Goal: Browse casually: Explore the website without a specific task or goal

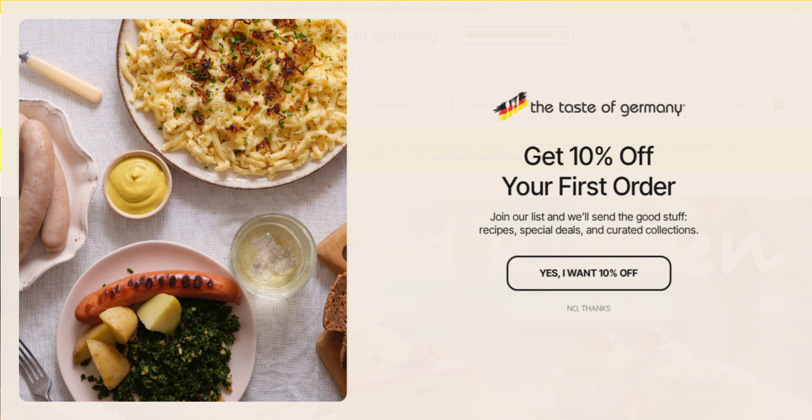
click at [600, 306] on div "No, thanks" at bounding box center [588, 308] width 43 height 8
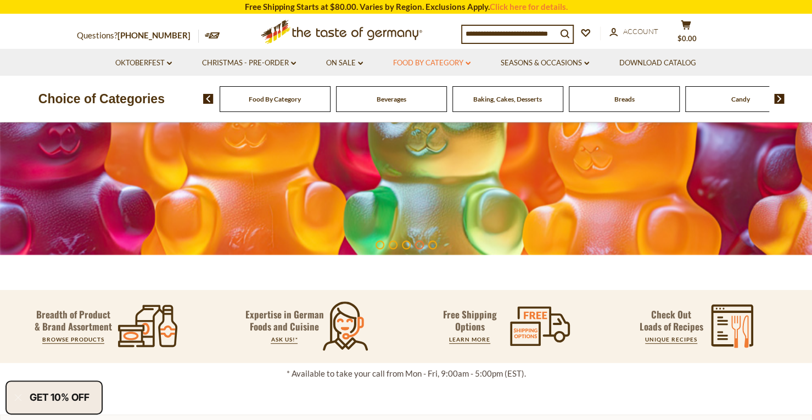
scroll to position [225, 0]
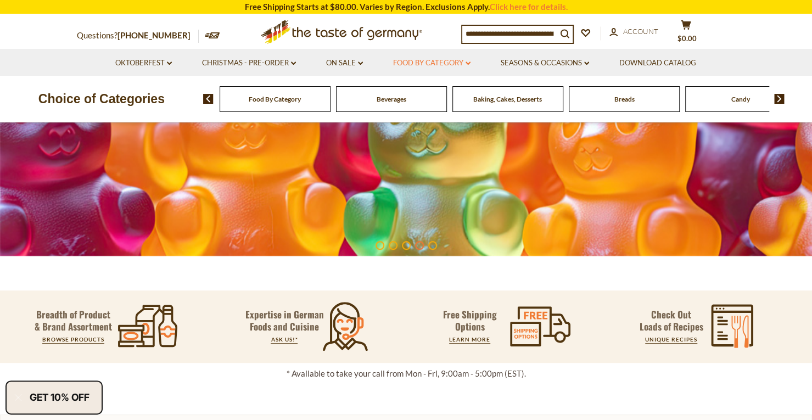
click at [414, 67] on link "Food By Category dropdown_arrow" at bounding box center [431, 63] width 77 height 12
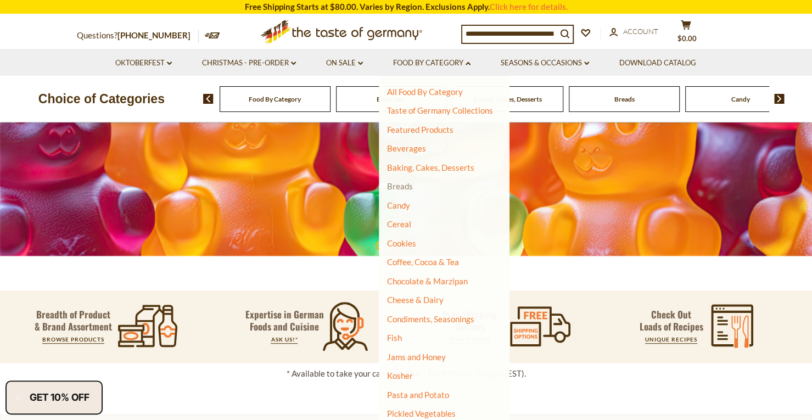
click at [402, 188] on link "Breads" at bounding box center [400, 186] width 26 height 10
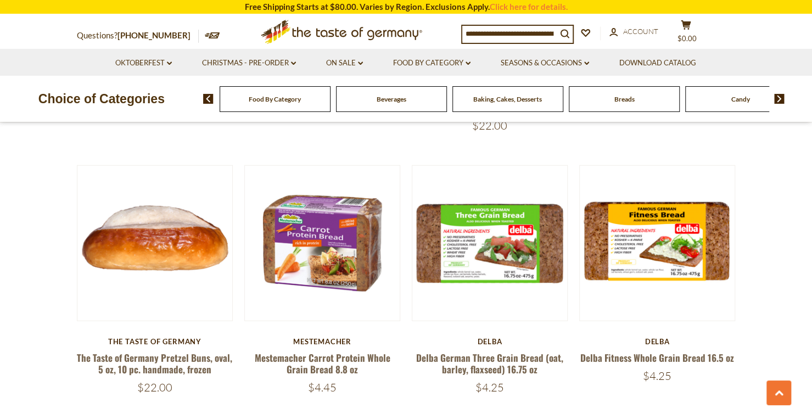
scroll to position [1618, 0]
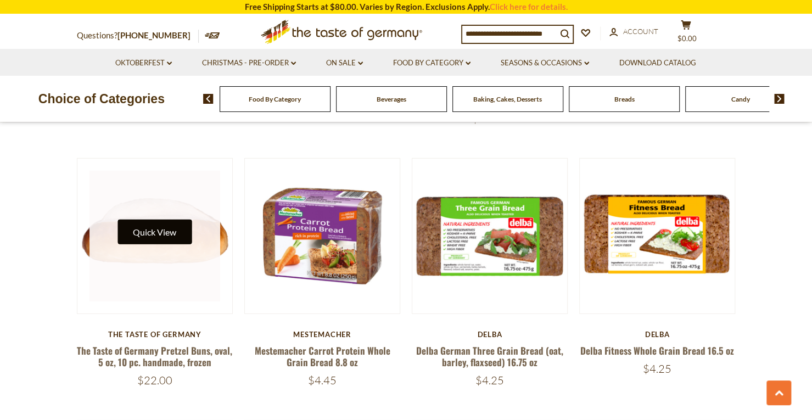
click at [177, 242] on button "Quick View" at bounding box center [155, 232] width 74 height 25
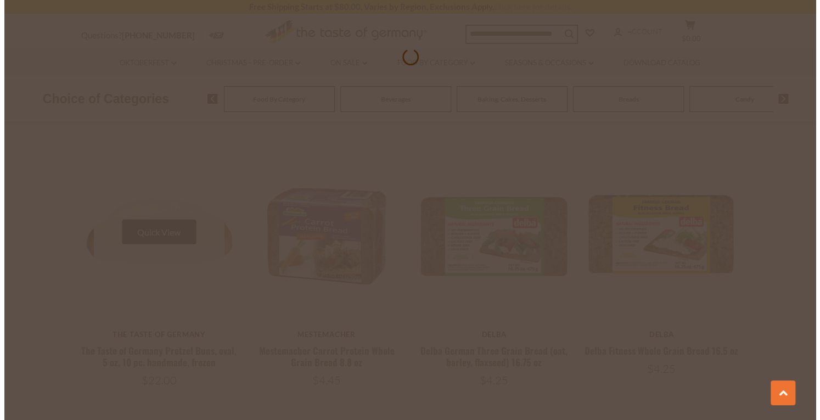
scroll to position [1620, 0]
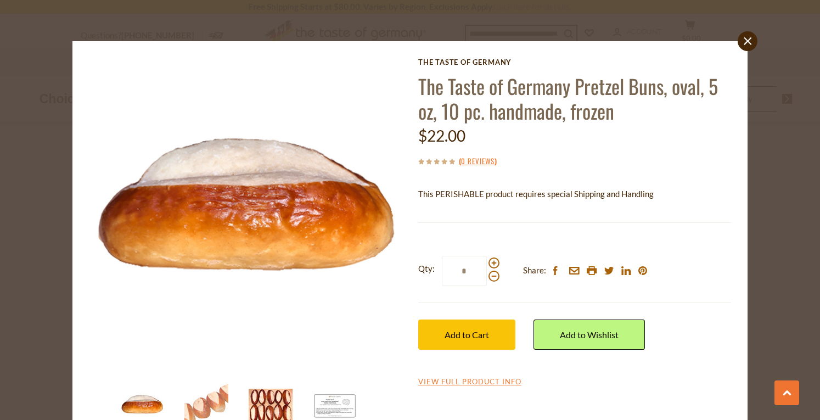
click at [272, 411] on img at bounding box center [271, 406] width 44 height 44
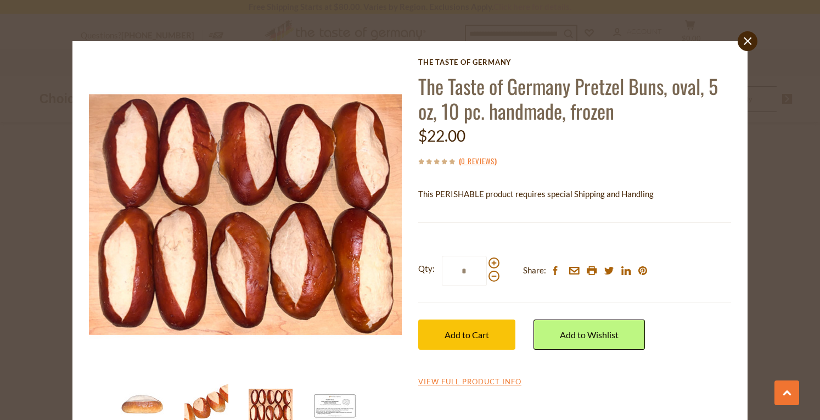
click at [212, 401] on img at bounding box center [207, 406] width 44 height 44
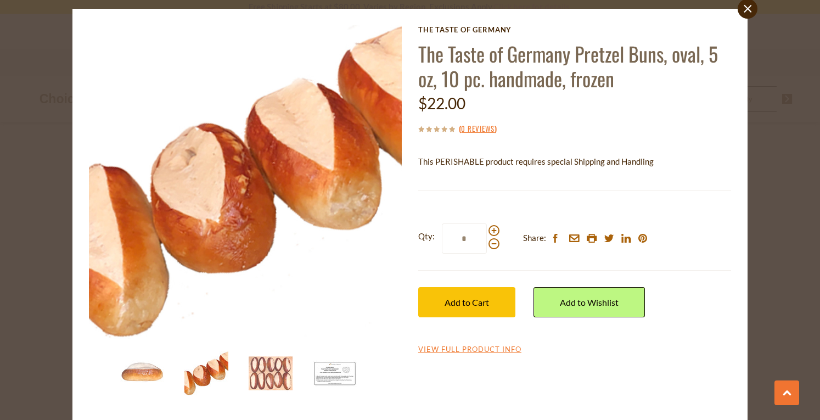
scroll to position [0, 0]
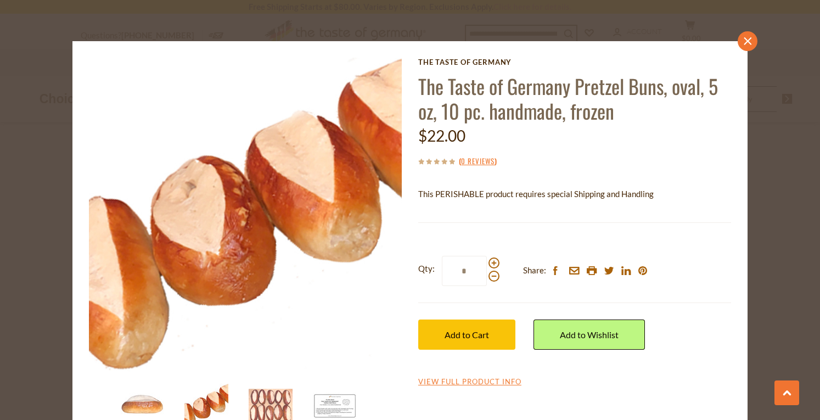
click at [751, 39] on link "close" at bounding box center [748, 41] width 20 height 20
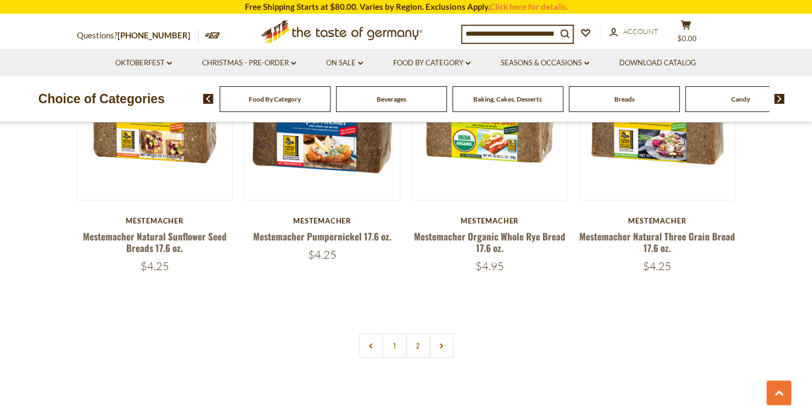
scroll to position [2498, 0]
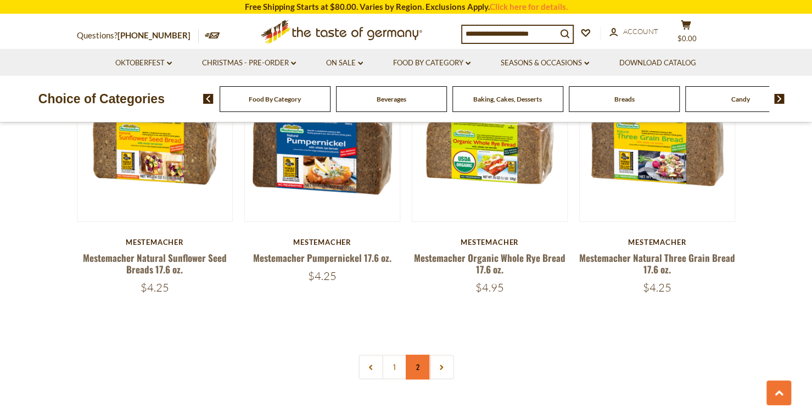
click at [417, 372] on link "2" at bounding box center [418, 367] width 25 height 25
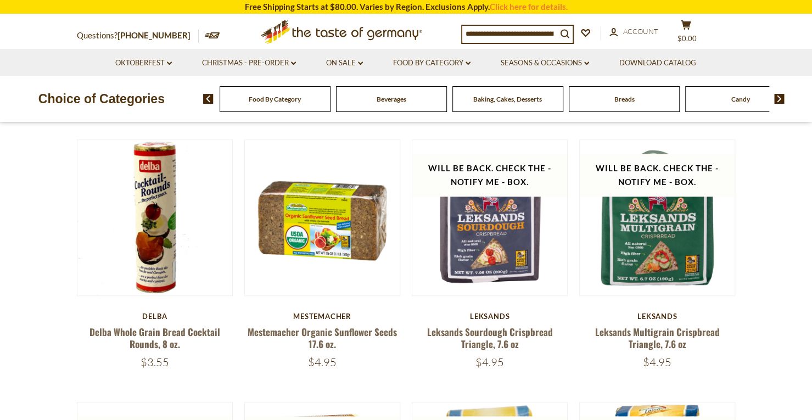
scroll to position [66, 0]
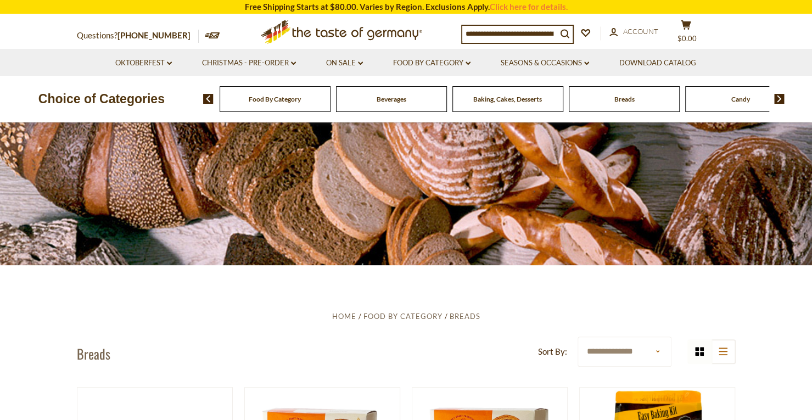
click at [253, 103] on div "Food By Category" at bounding box center [275, 99] width 111 height 26
click at [350, 65] on link "On Sale dropdown_arrow" at bounding box center [344, 63] width 37 height 12
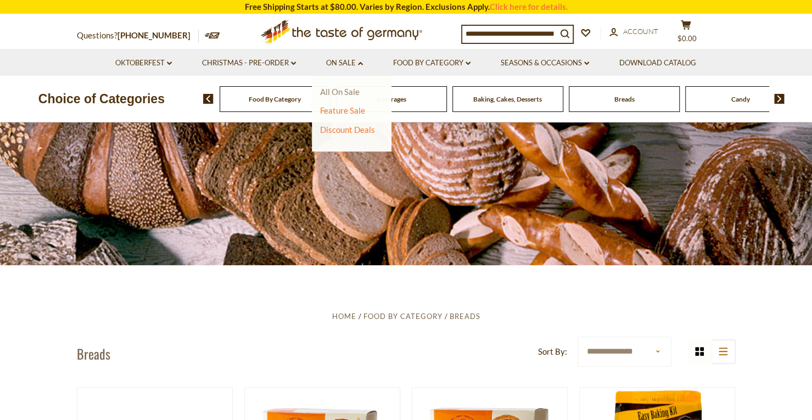
click at [339, 96] on link "All On Sale" at bounding box center [340, 92] width 40 height 10
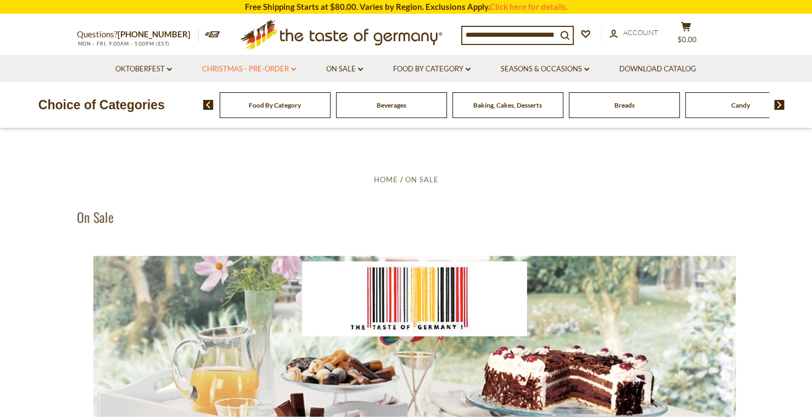
click at [284, 70] on link "Christmas - PRE-ORDER dropdown_arrow" at bounding box center [249, 69] width 94 height 12
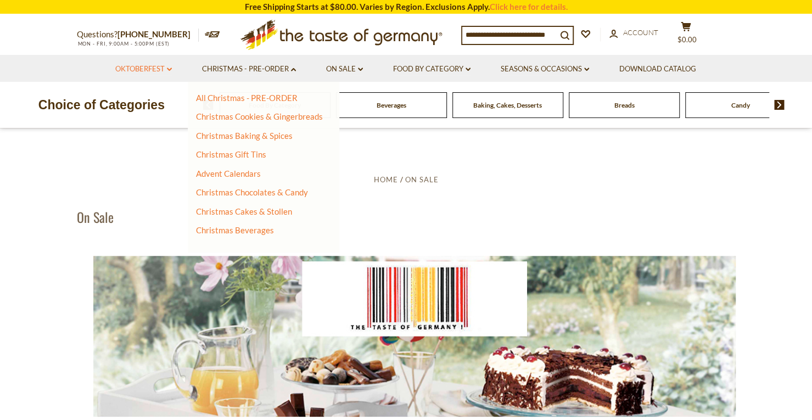
click at [160, 64] on link "Oktoberfest dropdown_arrow" at bounding box center [143, 69] width 57 height 12
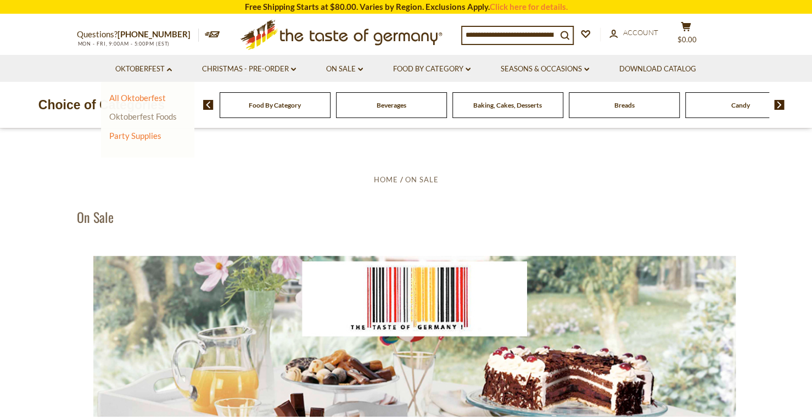
click at [139, 116] on link "Oktoberfest Foods" at bounding box center [143, 116] width 68 height 10
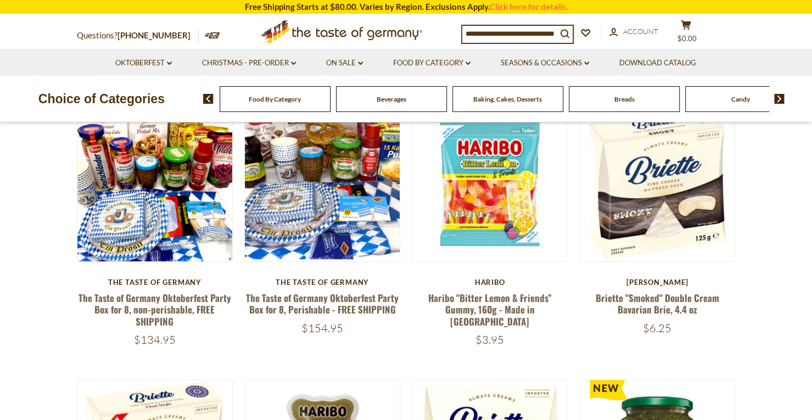
scroll to position [135, 0]
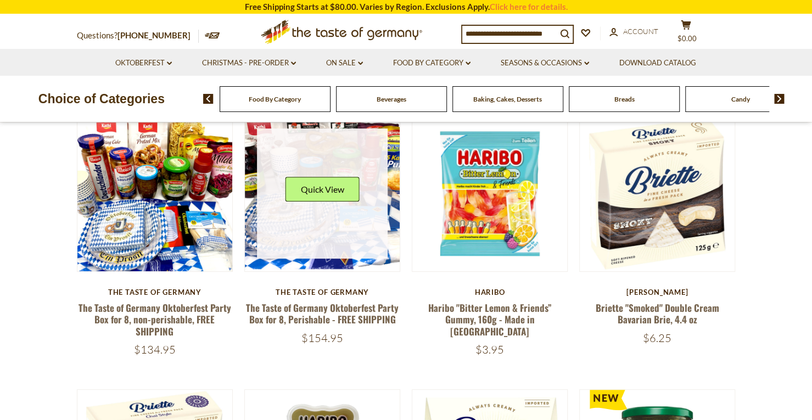
click at [331, 215] on link at bounding box center [322, 194] width 131 height 131
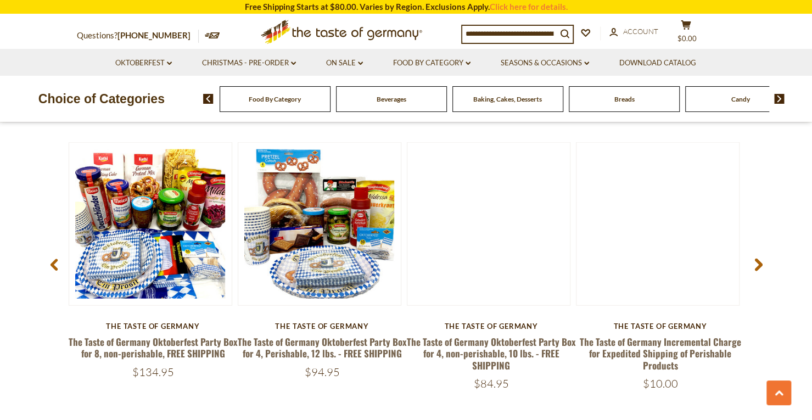
scroll to position [1443, 0]
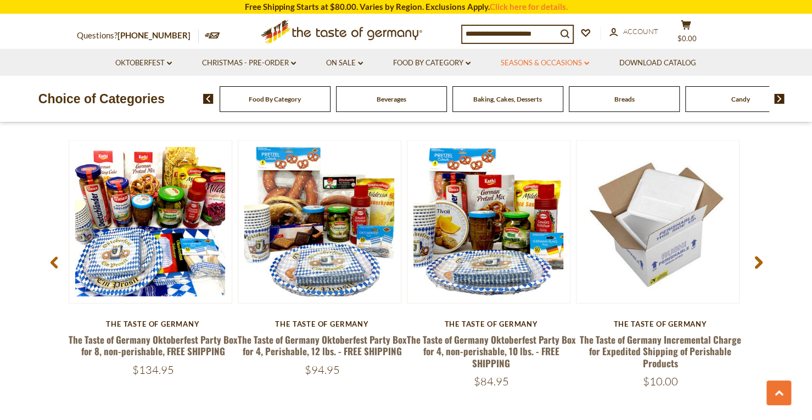
click at [573, 59] on link "Seasons & Occasions dropdown_arrow" at bounding box center [545, 63] width 88 height 12
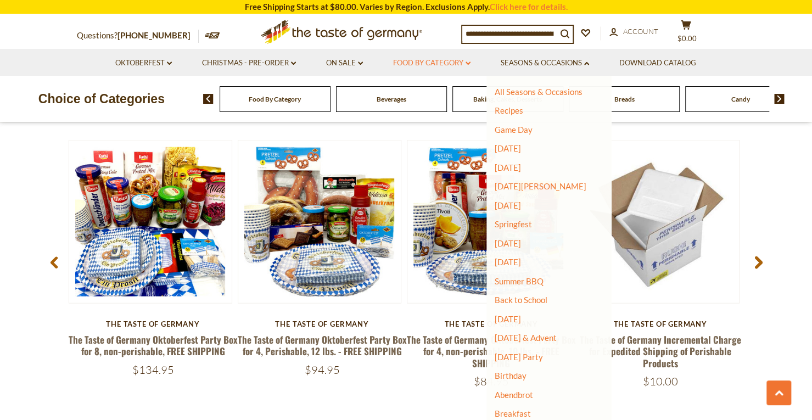
click at [414, 61] on link "Food By Category dropdown_arrow" at bounding box center [431, 63] width 77 height 12
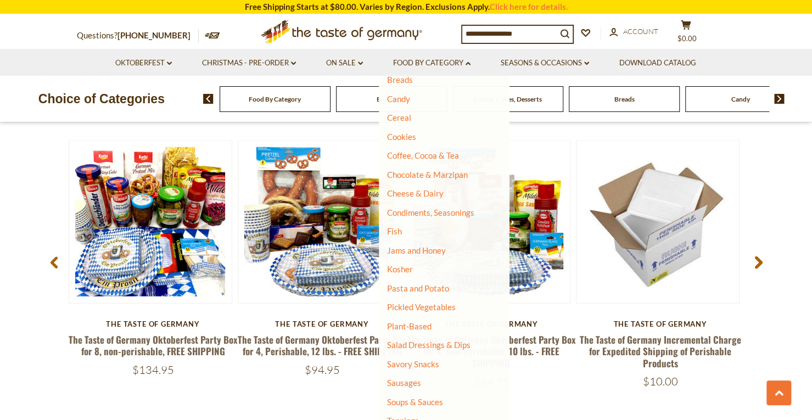
scroll to position [107, 0]
click at [442, 346] on link "Salad Dressings & Dips" at bounding box center [428, 345] width 83 height 10
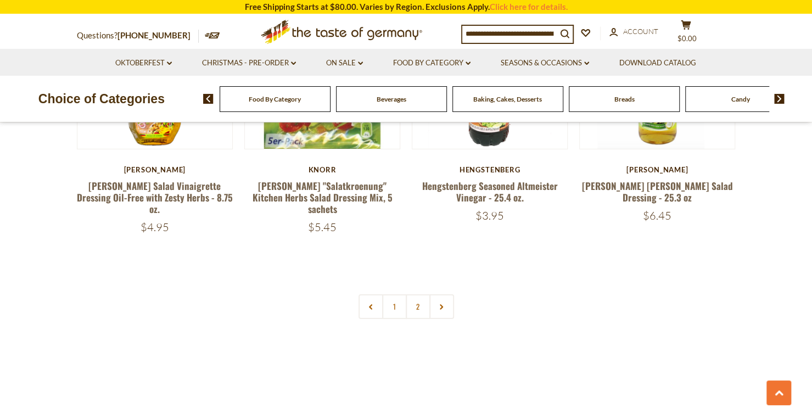
scroll to position [2377, 0]
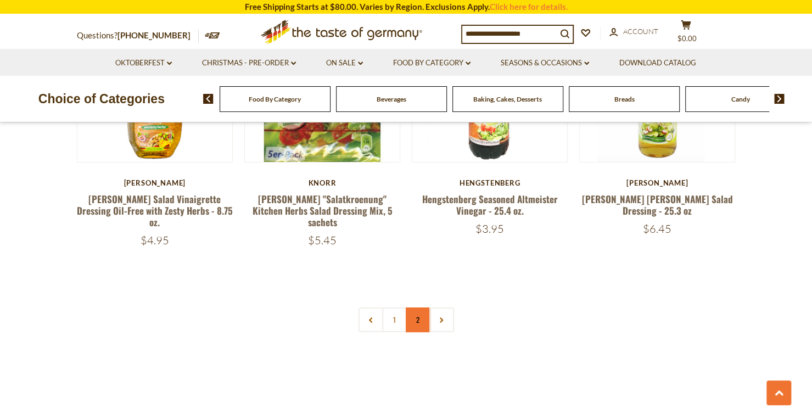
click at [417, 308] on link "2" at bounding box center [418, 320] width 25 height 25
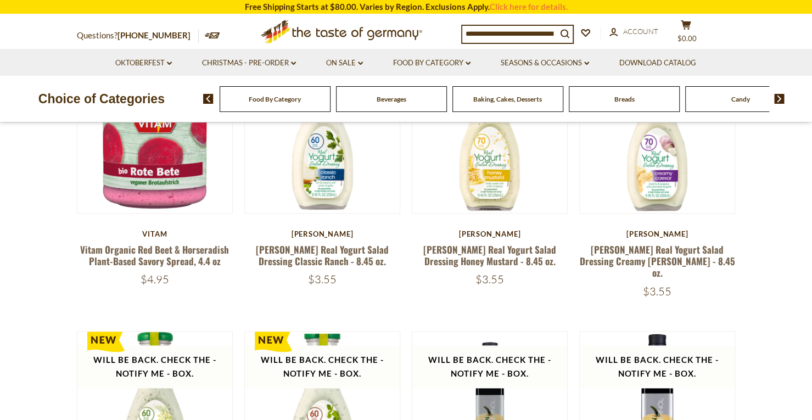
scroll to position [38, 0]
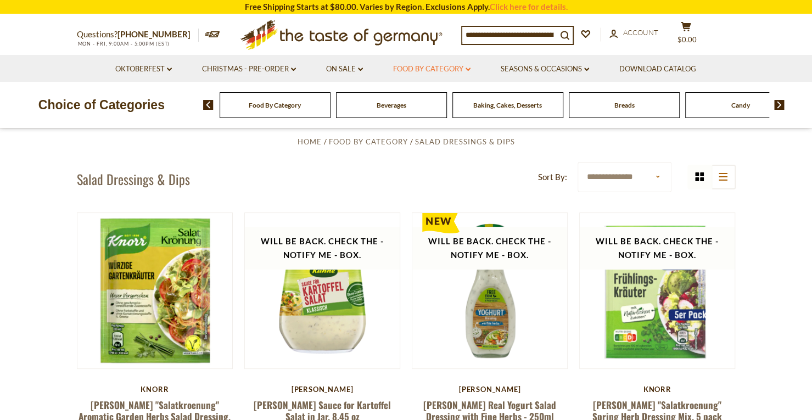
click at [447, 69] on link "Food By Category dropdown_arrow" at bounding box center [431, 69] width 77 height 12
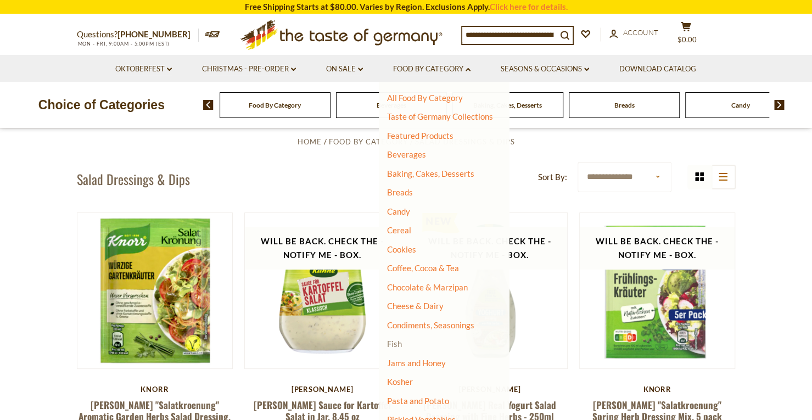
click at [398, 345] on link "Fish" at bounding box center [394, 344] width 15 height 10
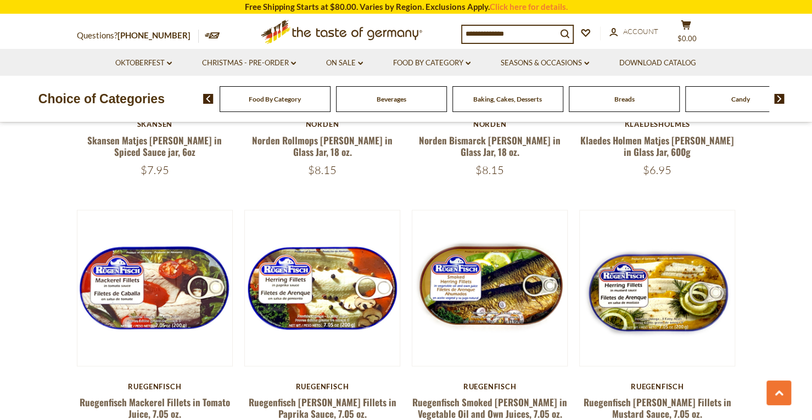
scroll to position [769, 0]
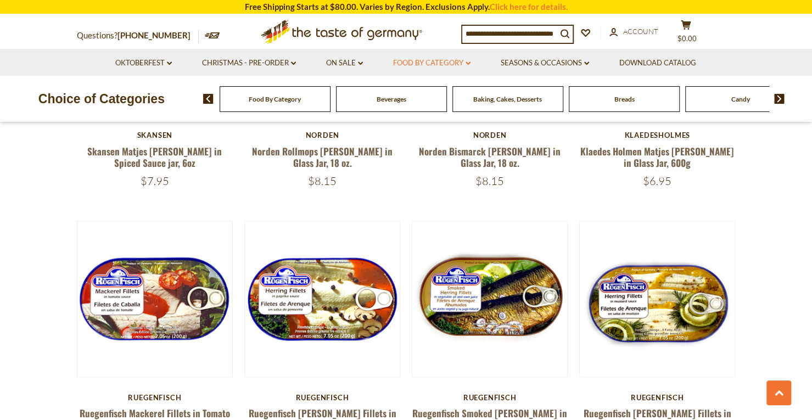
click at [456, 62] on link "Food By Category dropdown_arrow" at bounding box center [431, 63] width 77 height 12
